Goal: Information Seeking & Learning: Learn about a topic

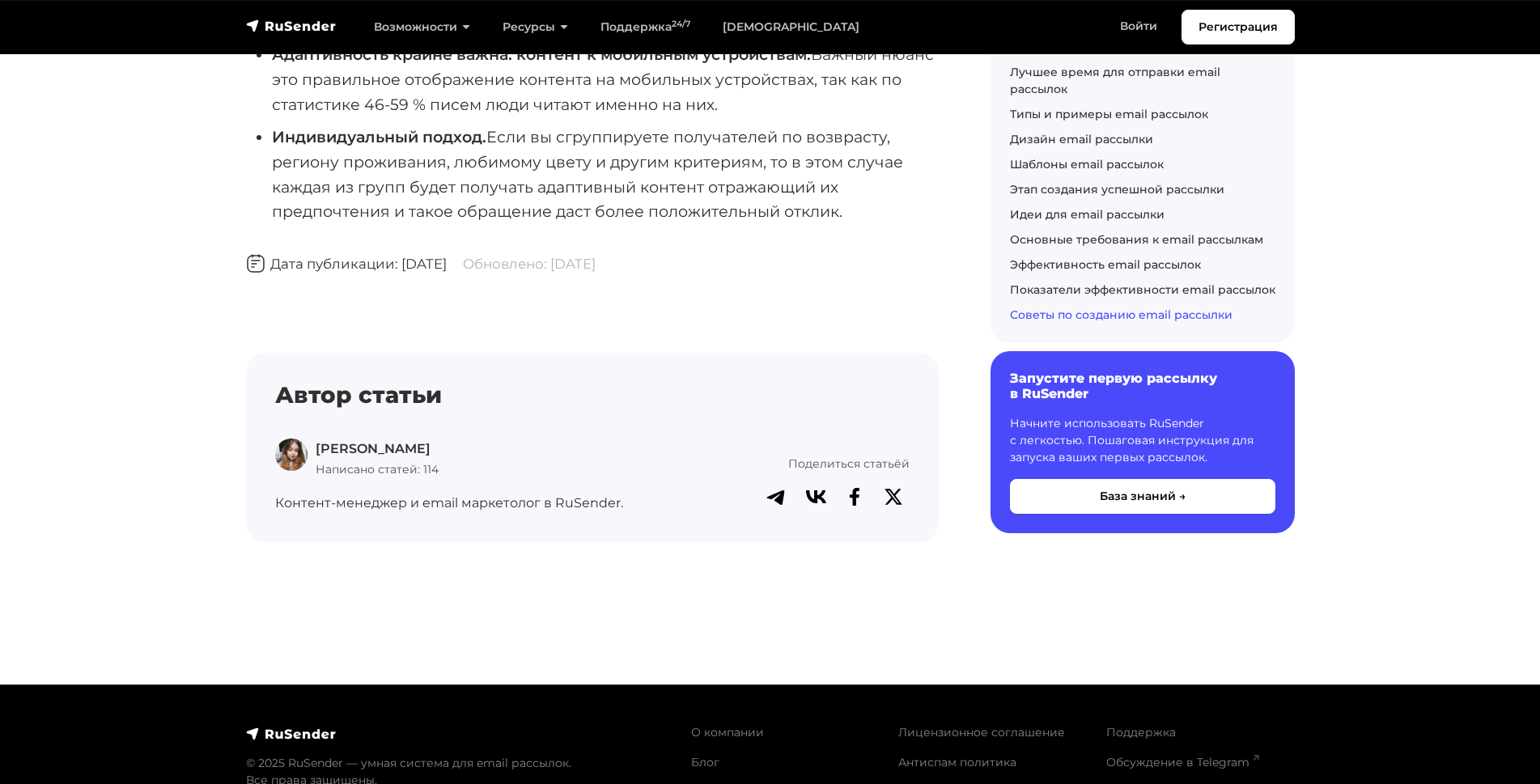
scroll to position [9637, 0]
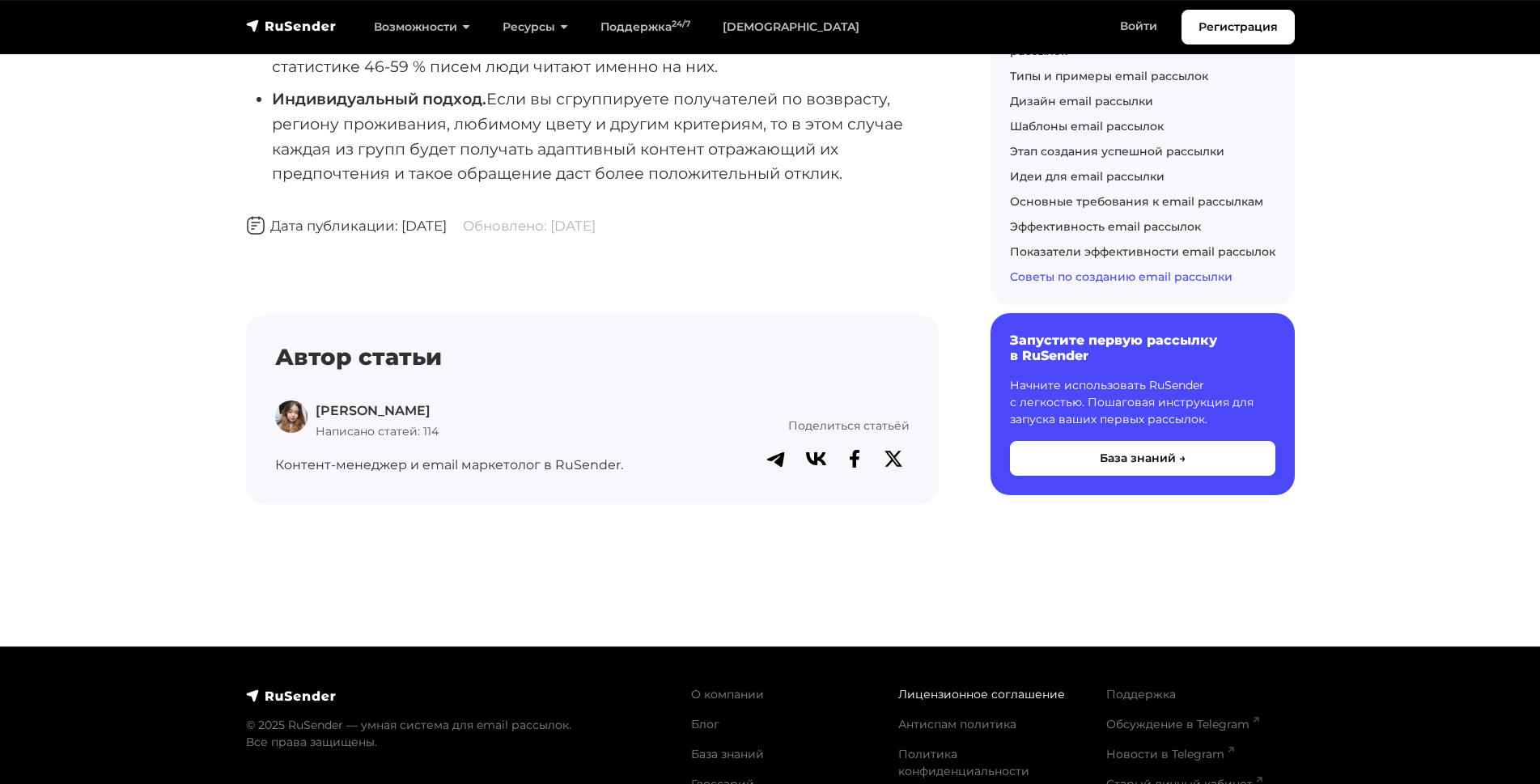
click at [924, 687] on link "Лицензионное соглашение" at bounding box center [982, 694] width 167 height 15
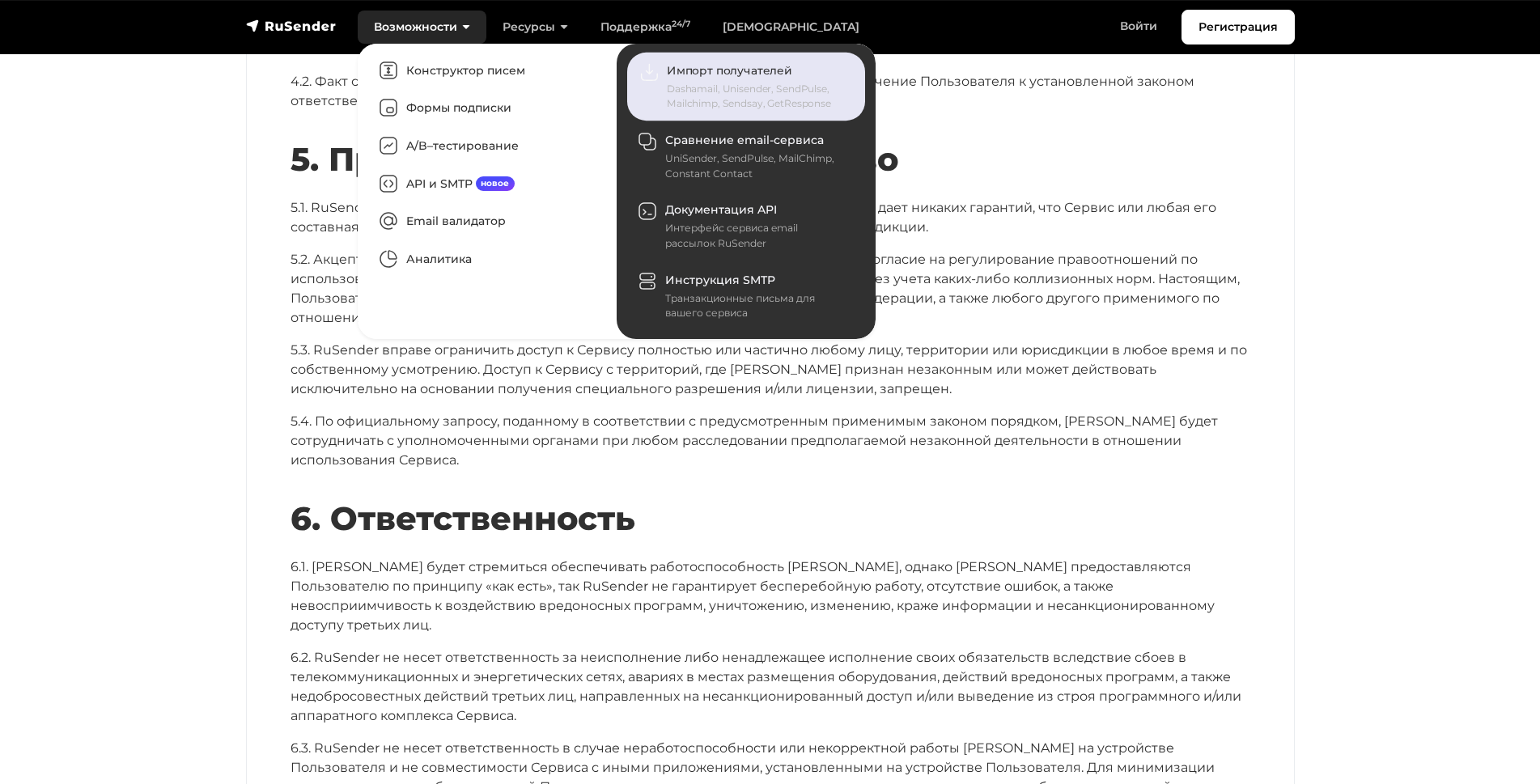
scroll to position [4786, 0]
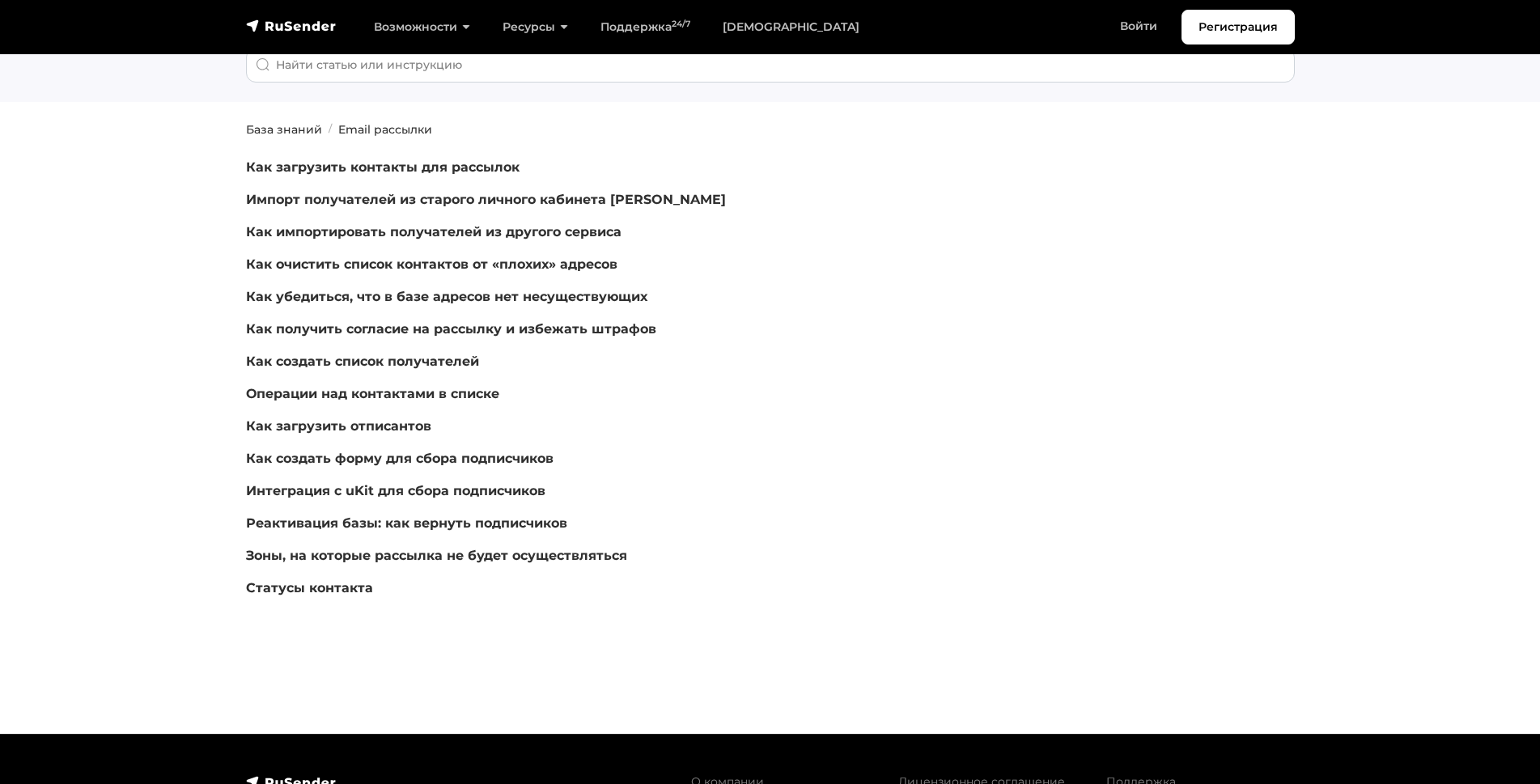
scroll to position [249, 0]
